Goal: Task Accomplishment & Management: Manage account settings

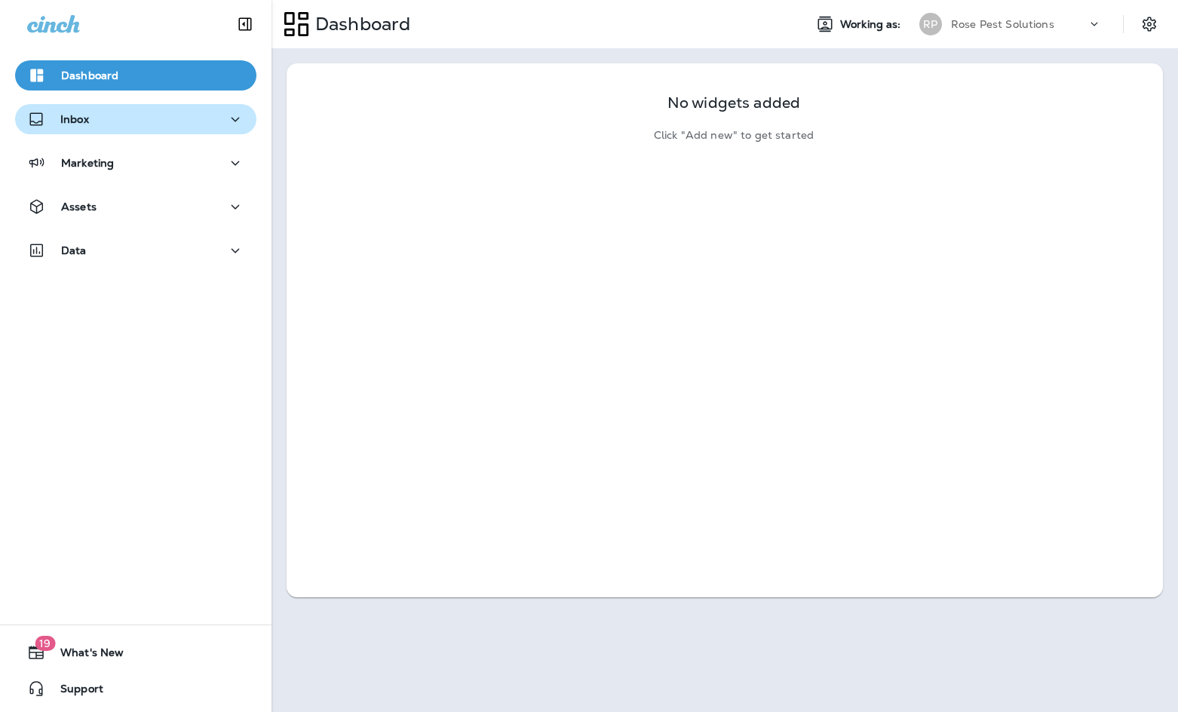
click at [80, 121] on p "Inbox" at bounding box center [74, 119] width 29 height 12
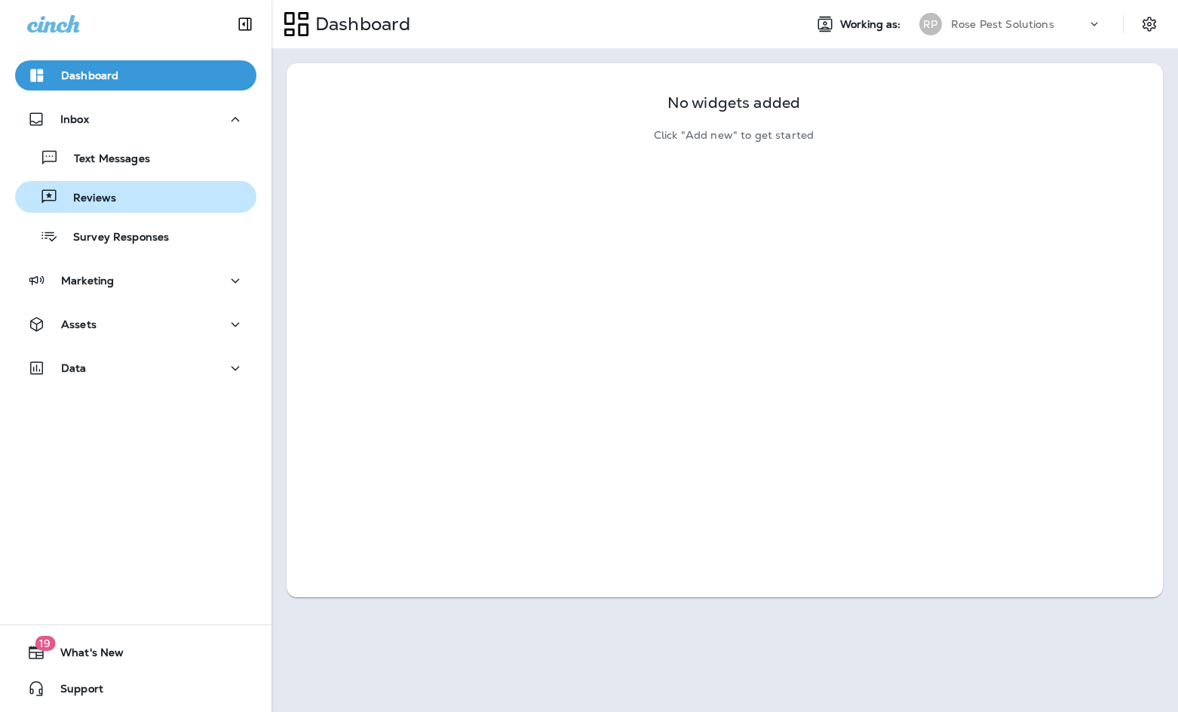
click at [85, 195] on p "Reviews" at bounding box center [87, 199] width 58 height 14
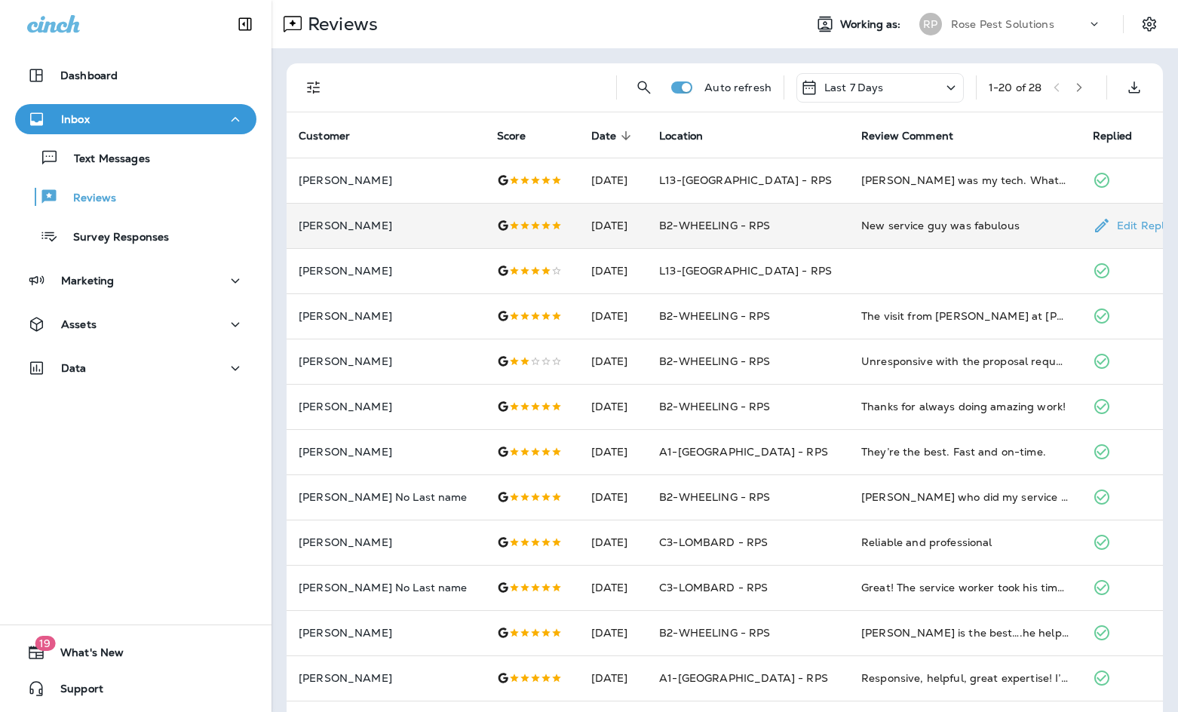
click at [909, 227] on div "New service guy was fabulous" at bounding box center [964, 225] width 207 height 15
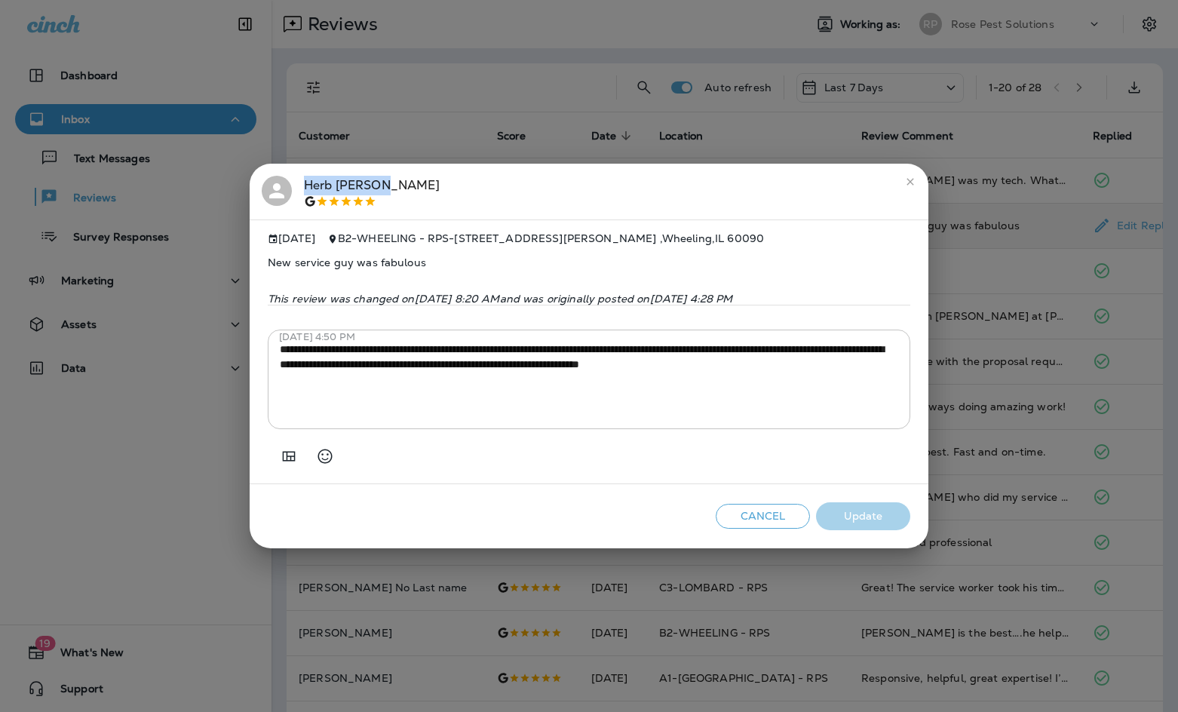
drag, startPoint x: 395, startPoint y: 177, endPoint x: 307, endPoint y: 174, distance: 87.5
click at [307, 176] on div "[PERSON_NAME]" at bounding box center [589, 192] width 655 height 32
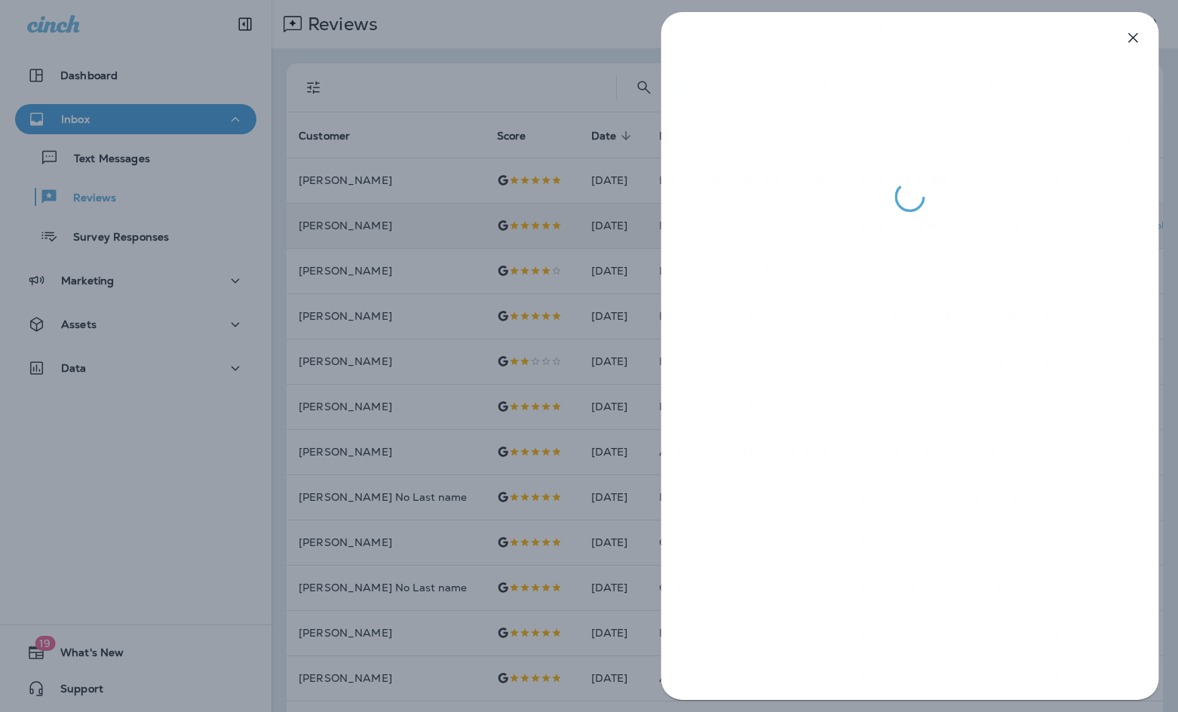
click at [539, 68] on div at bounding box center [589, 356] width 1178 height 712
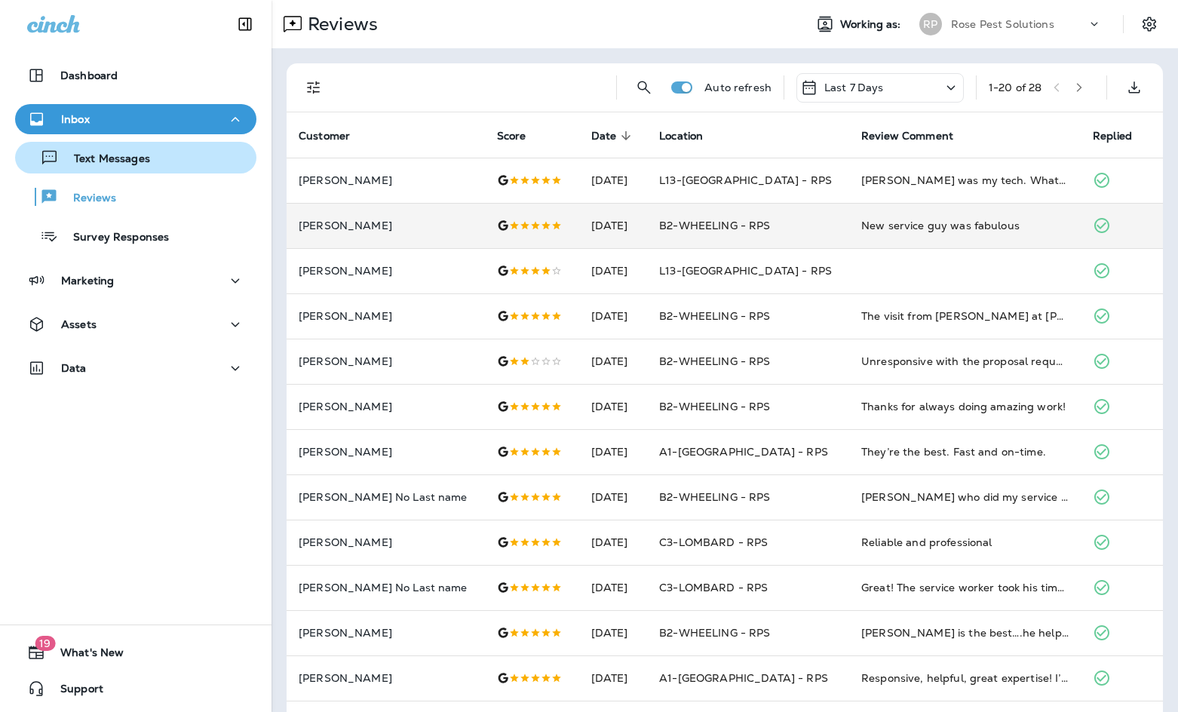
click at [84, 164] on p "Text Messages" at bounding box center [104, 159] width 91 height 14
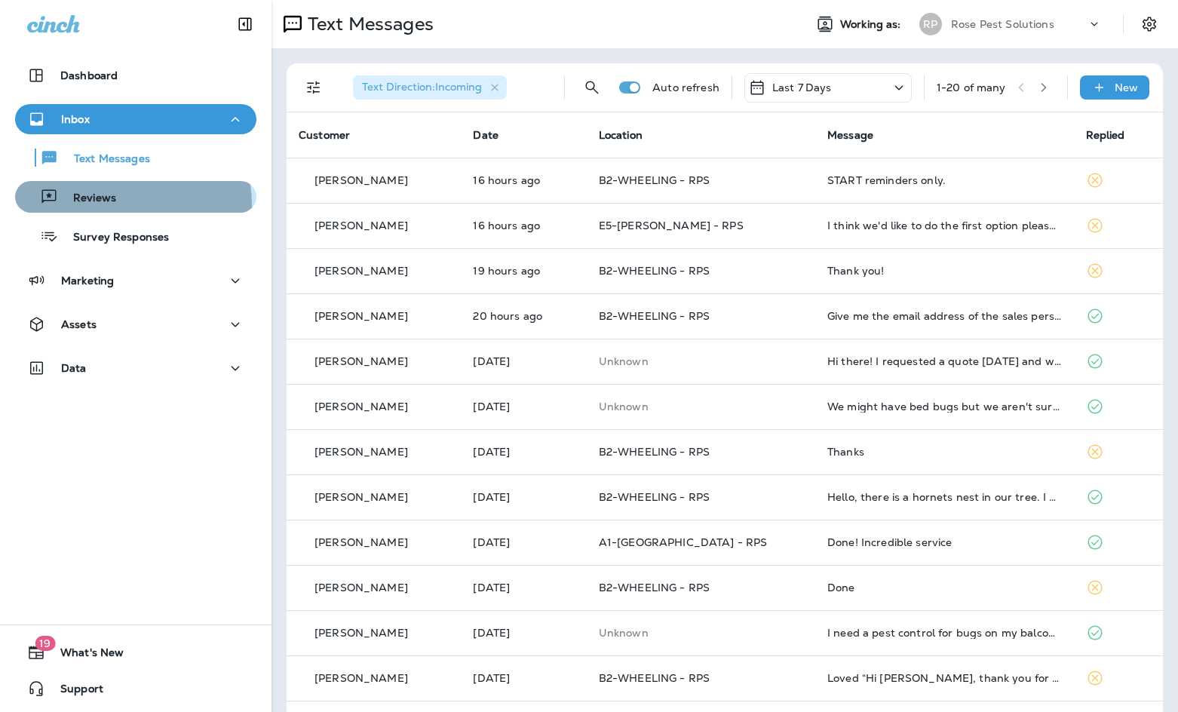
click at [93, 206] on div "Reviews" at bounding box center [68, 197] width 95 height 23
